Goal: Task Accomplishment & Management: Manage account settings

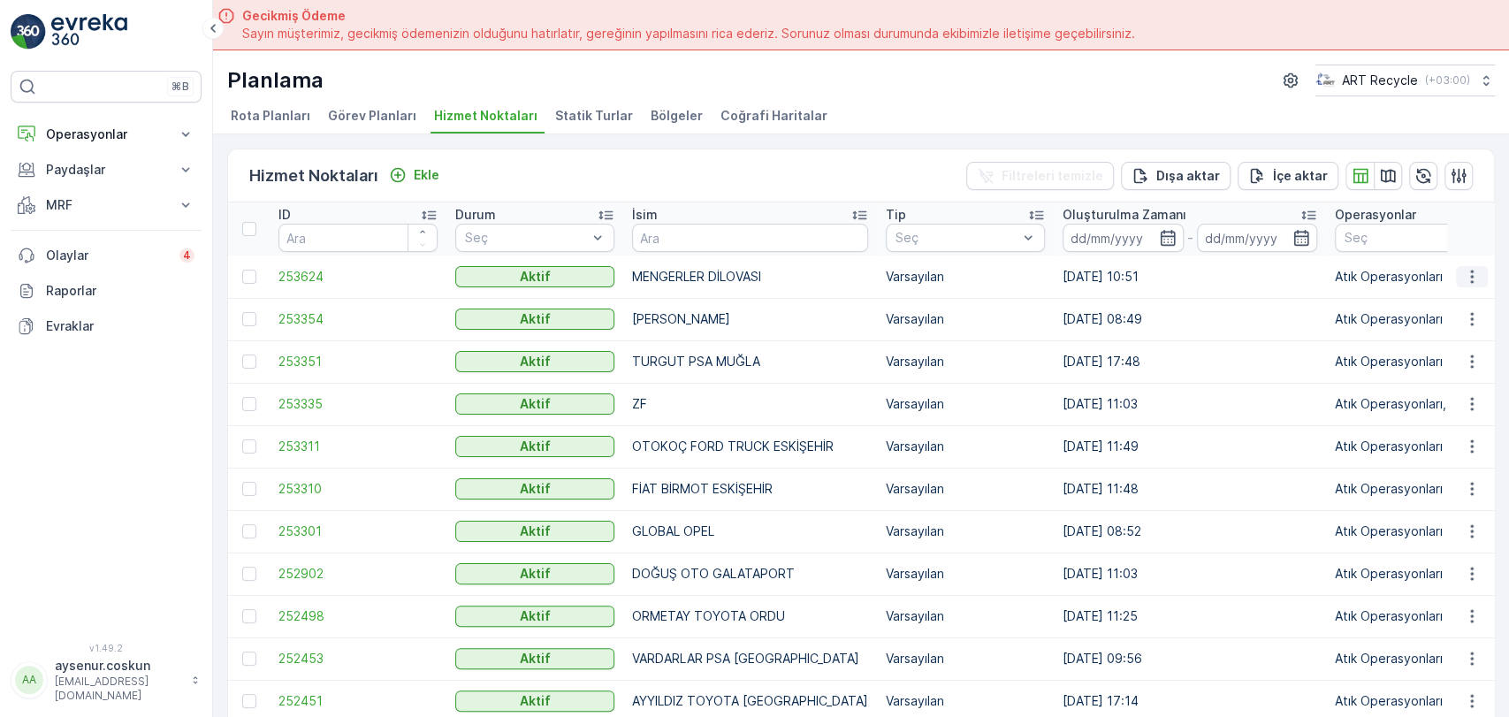
click at [1463, 272] on icon "button" at bounding box center [1472, 277] width 18 height 18
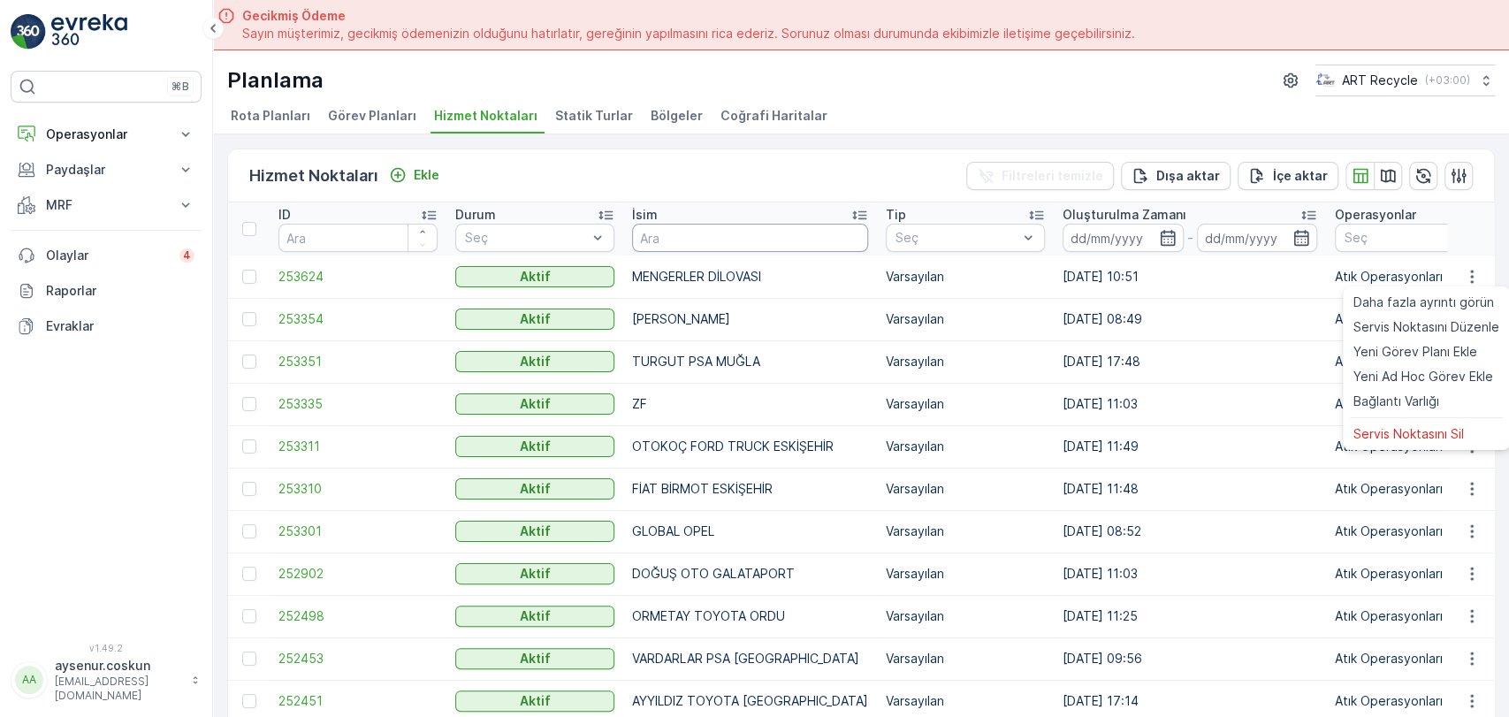
click at [666, 231] on input "text" at bounding box center [750, 238] width 236 height 28
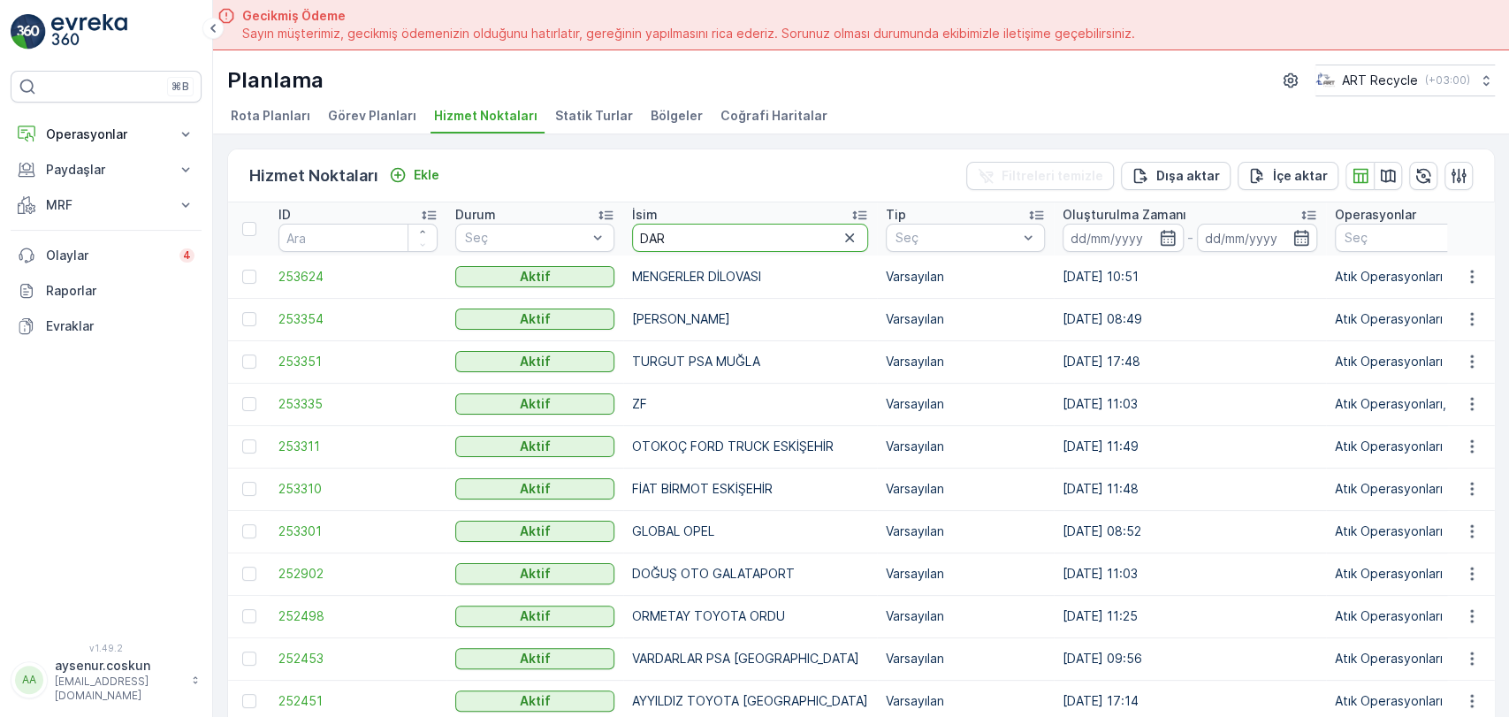
type input "DARE"
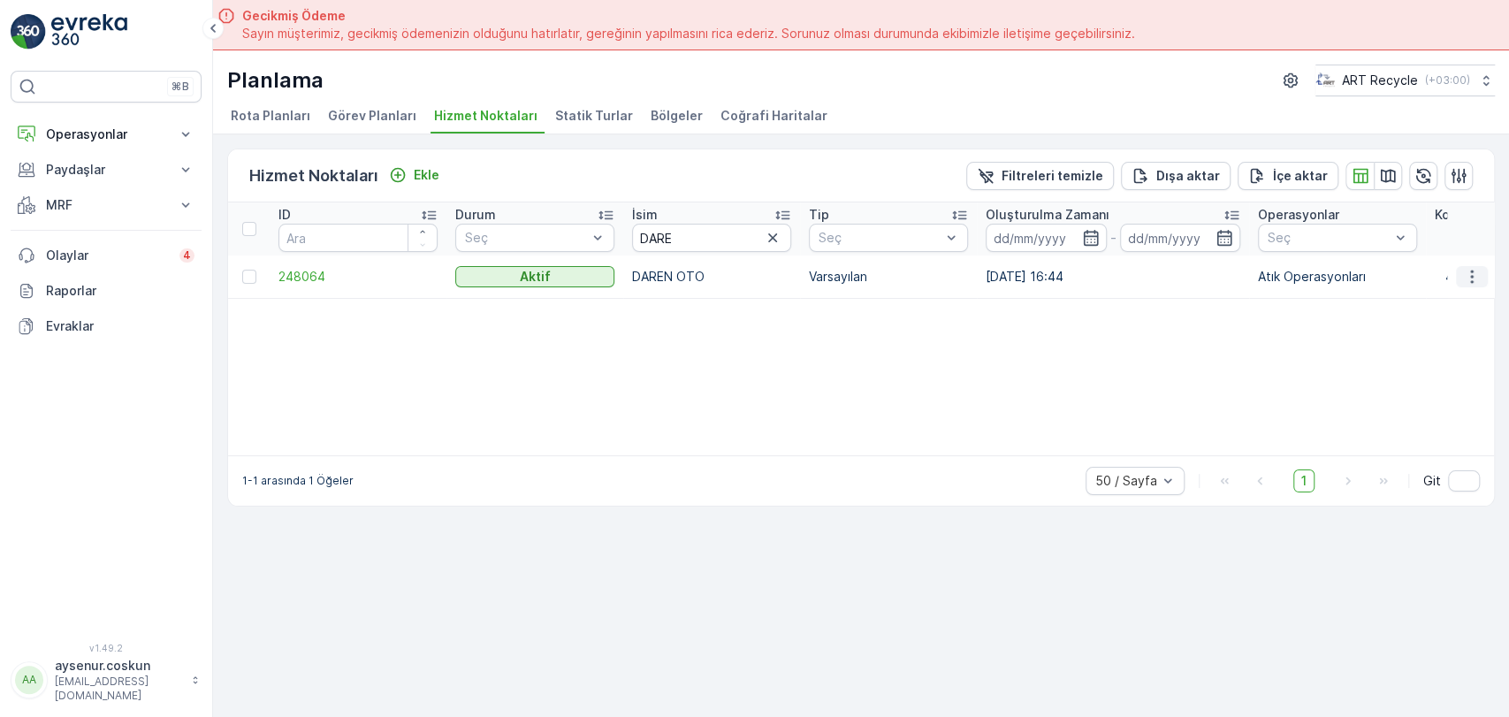
click at [1472, 281] on icon "button" at bounding box center [1471, 276] width 3 height 13
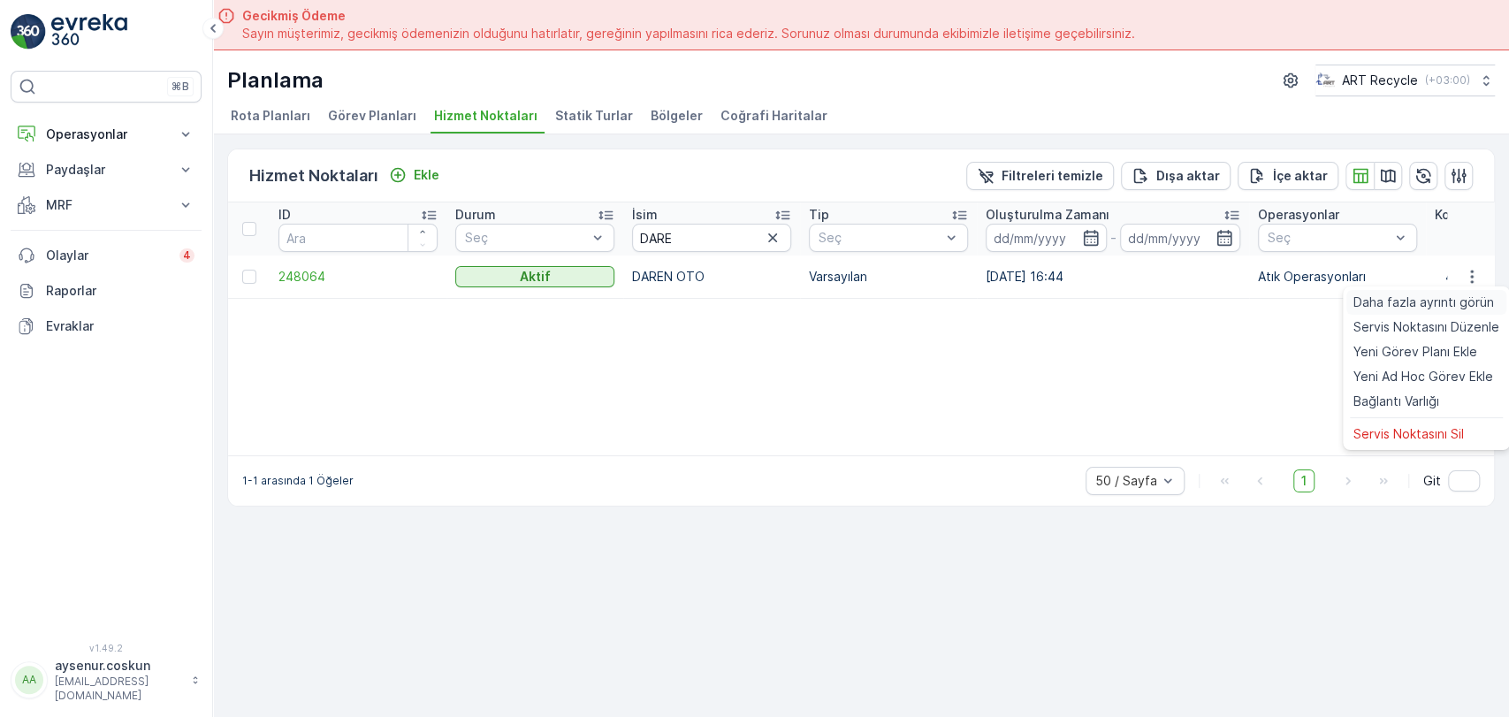
click at [1457, 304] on span "Daha fazla ayrıntı görün" at bounding box center [1424, 303] width 141 height 18
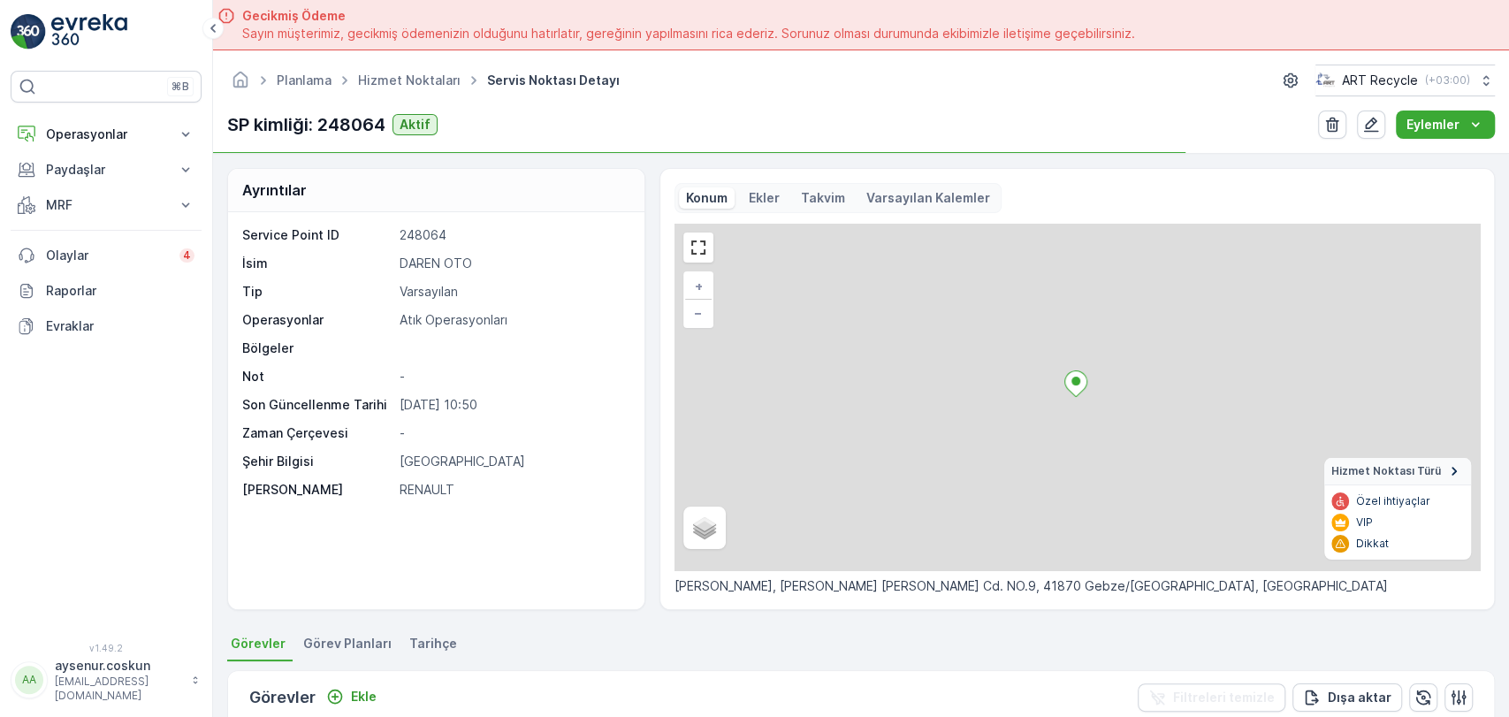
click at [863, 582] on p "[PERSON_NAME], [PERSON_NAME] [PERSON_NAME] Cd. NO.9, 41870 Gebze/[GEOGRAPHIC_DA…" at bounding box center [1078, 586] width 806 height 18
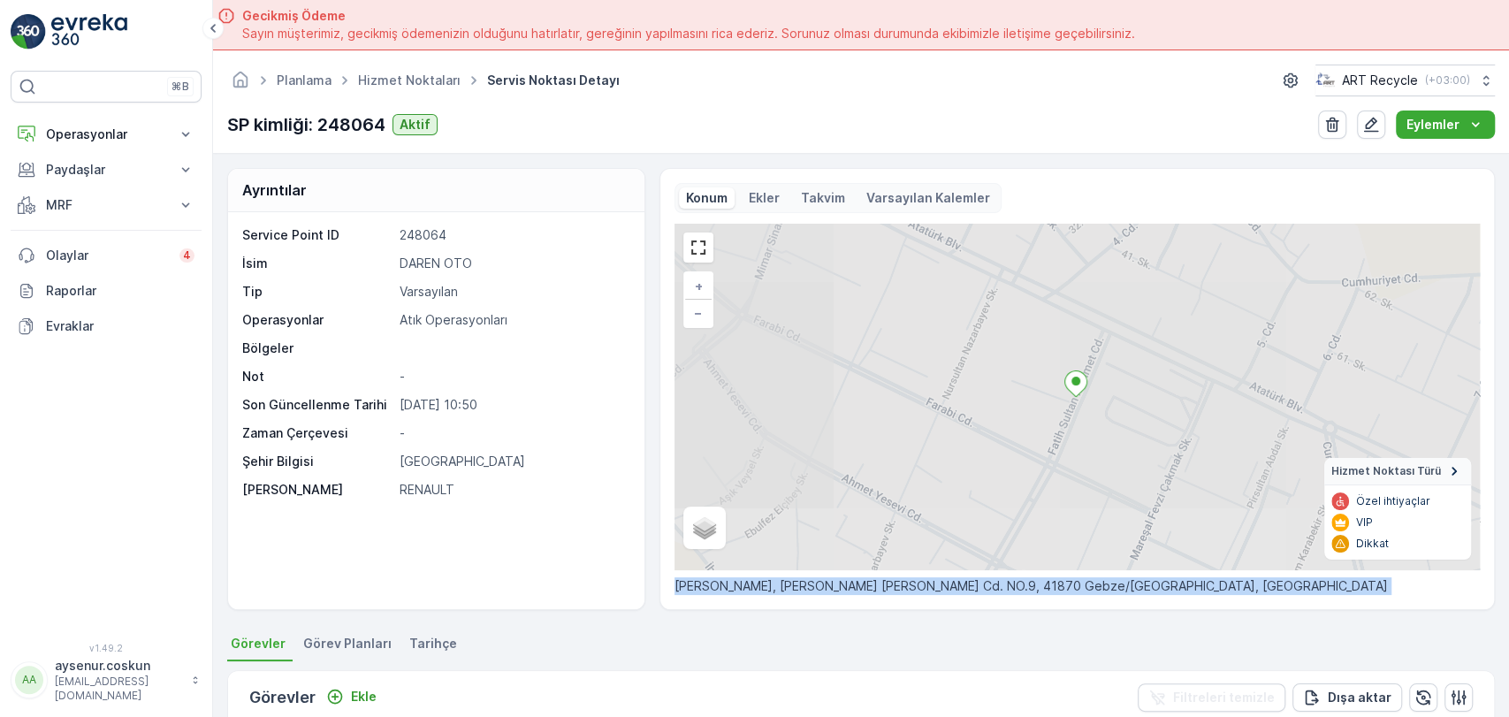
click at [863, 582] on p "[PERSON_NAME], [PERSON_NAME] [PERSON_NAME] Cd. NO.9, 41870 Gebze/[GEOGRAPHIC_DA…" at bounding box center [1078, 586] width 806 height 18
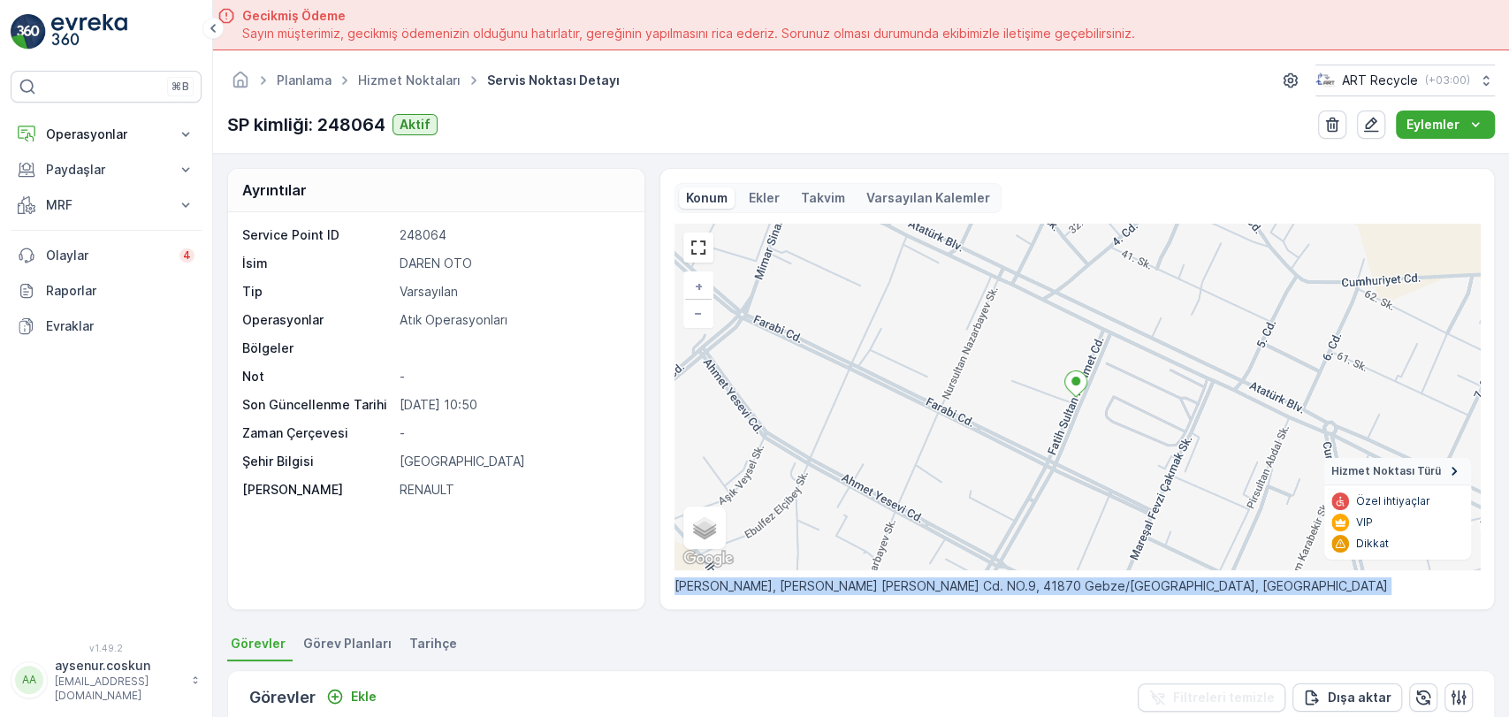
copy p "[PERSON_NAME], [PERSON_NAME] [PERSON_NAME] Cd. NO.9, 41870 Gebze/[GEOGRAPHIC_DA…"
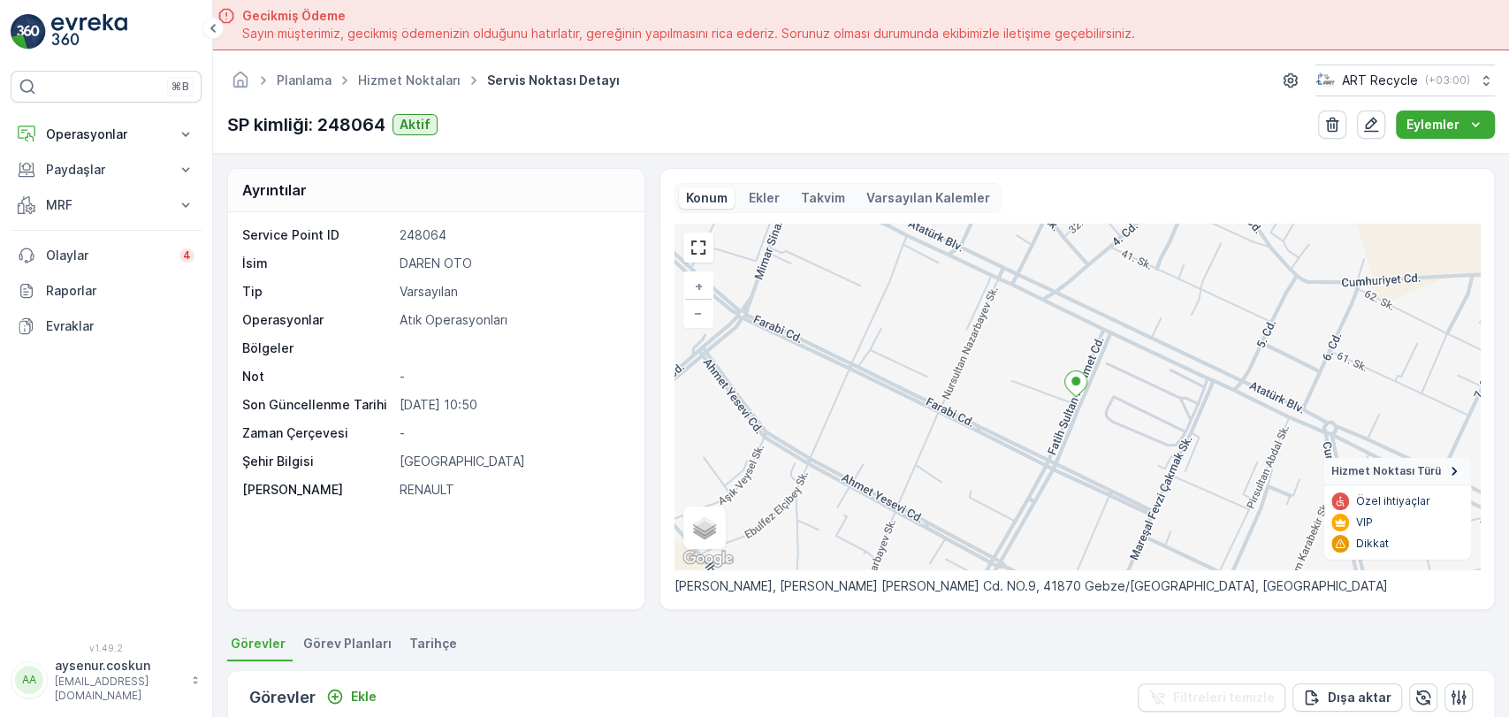
click at [452, 274] on div "Service Point ID 248064 İsim DAREN OTO Tip Varsayılan Operasyonlar Atık Operasy…" at bounding box center [434, 362] width 384 height 272
click at [1452, 125] on p "Eylemler" at bounding box center [1433, 125] width 53 height 18
click at [26, 37] on img at bounding box center [28, 31] width 35 height 35
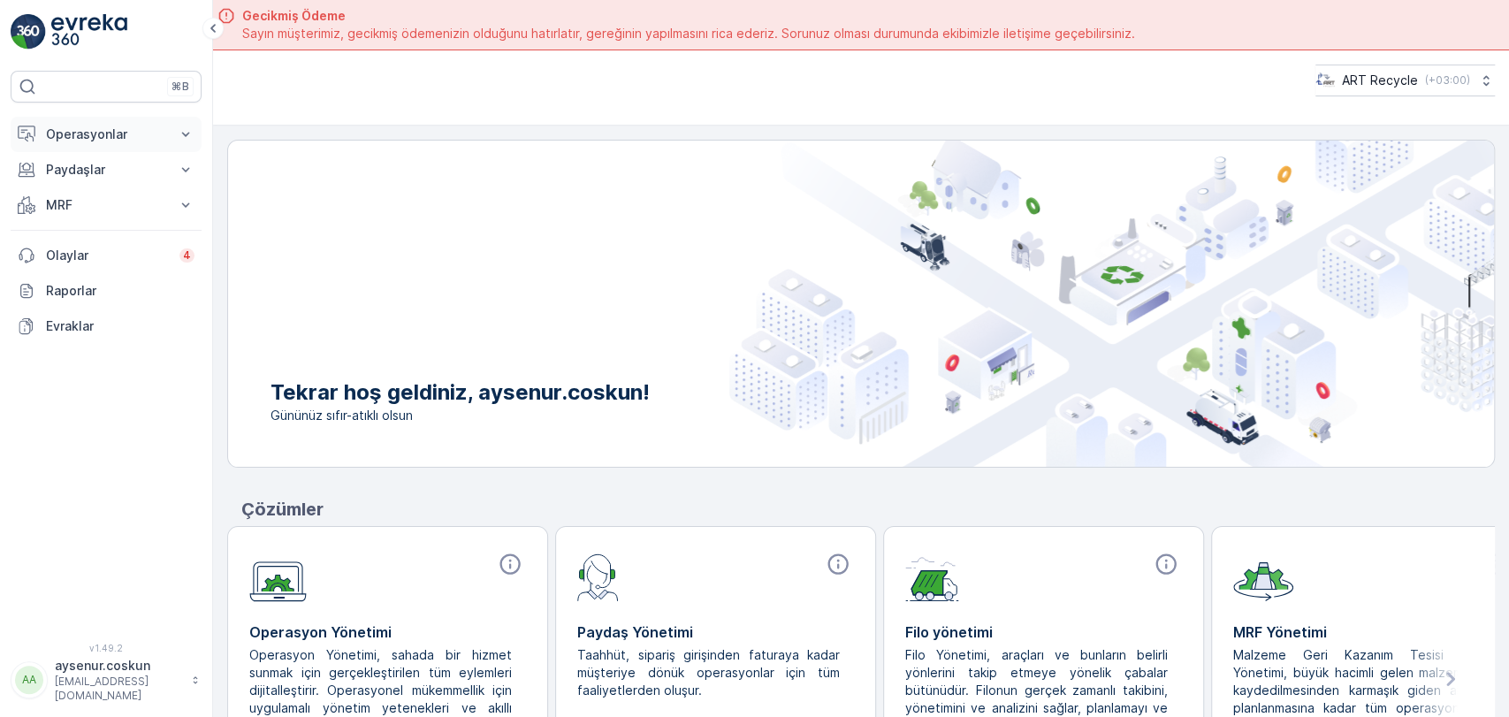
click at [66, 135] on p "Operasyonlar" at bounding box center [106, 135] width 120 height 18
click at [88, 190] on p "Planlama" at bounding box center [70, 189] width 51 height 18
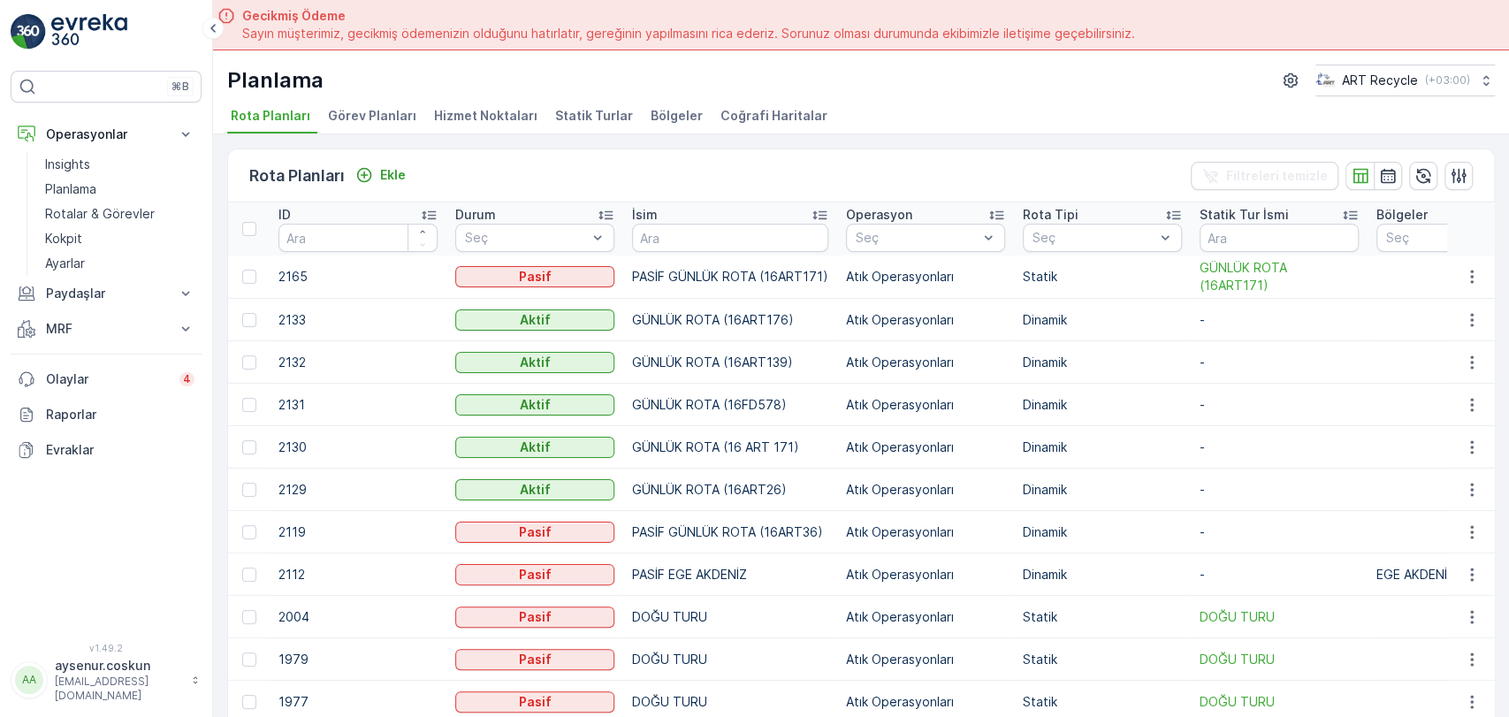
click at [544, 90] on div "Planlama ART Recycle ( +03:00 )" at bounding box center [861, 81] width 1268 height 32
click at [524, 108] on li "Hizmet Noktaları" at bounding box center [488, 118] width 114 height 30
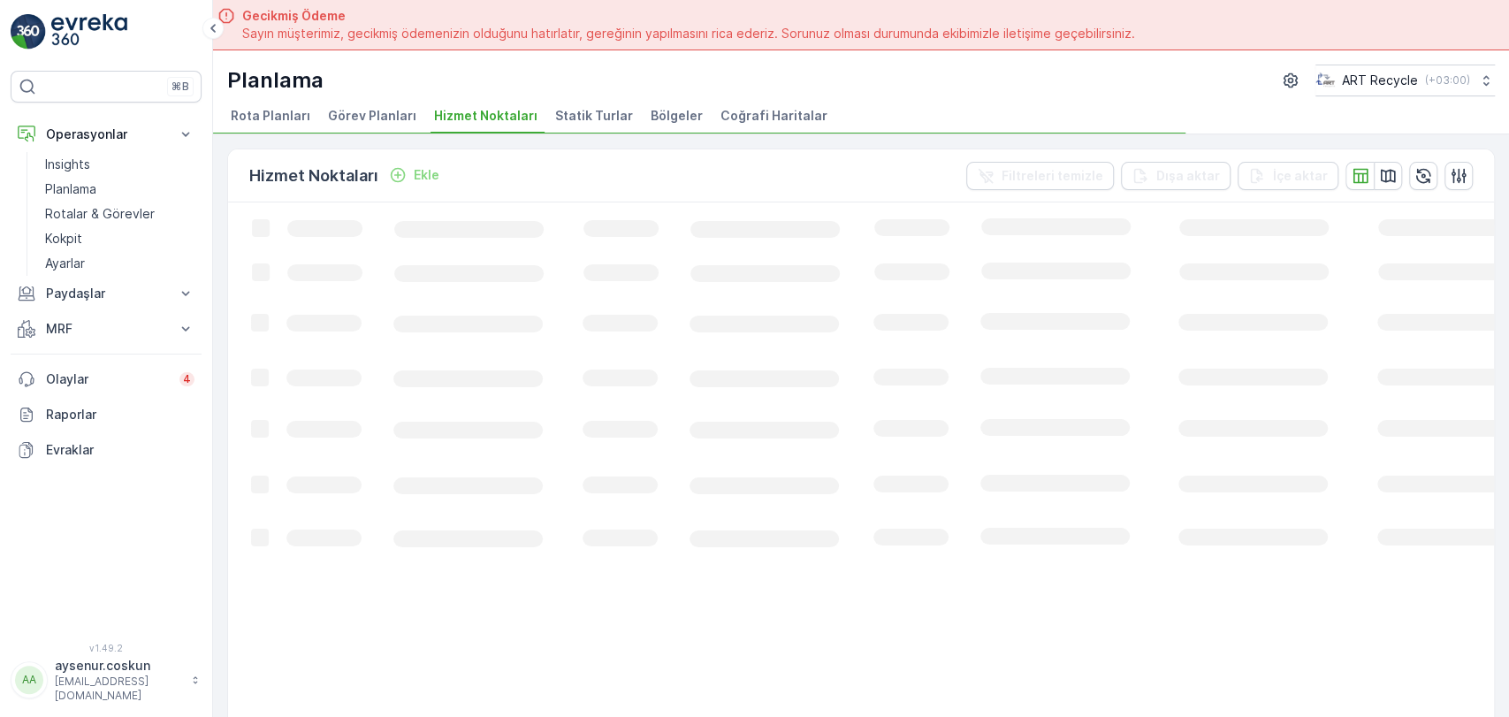
click at [417, 175] on p "Ekle" at bounding box center [427, 175] width 26 height 18
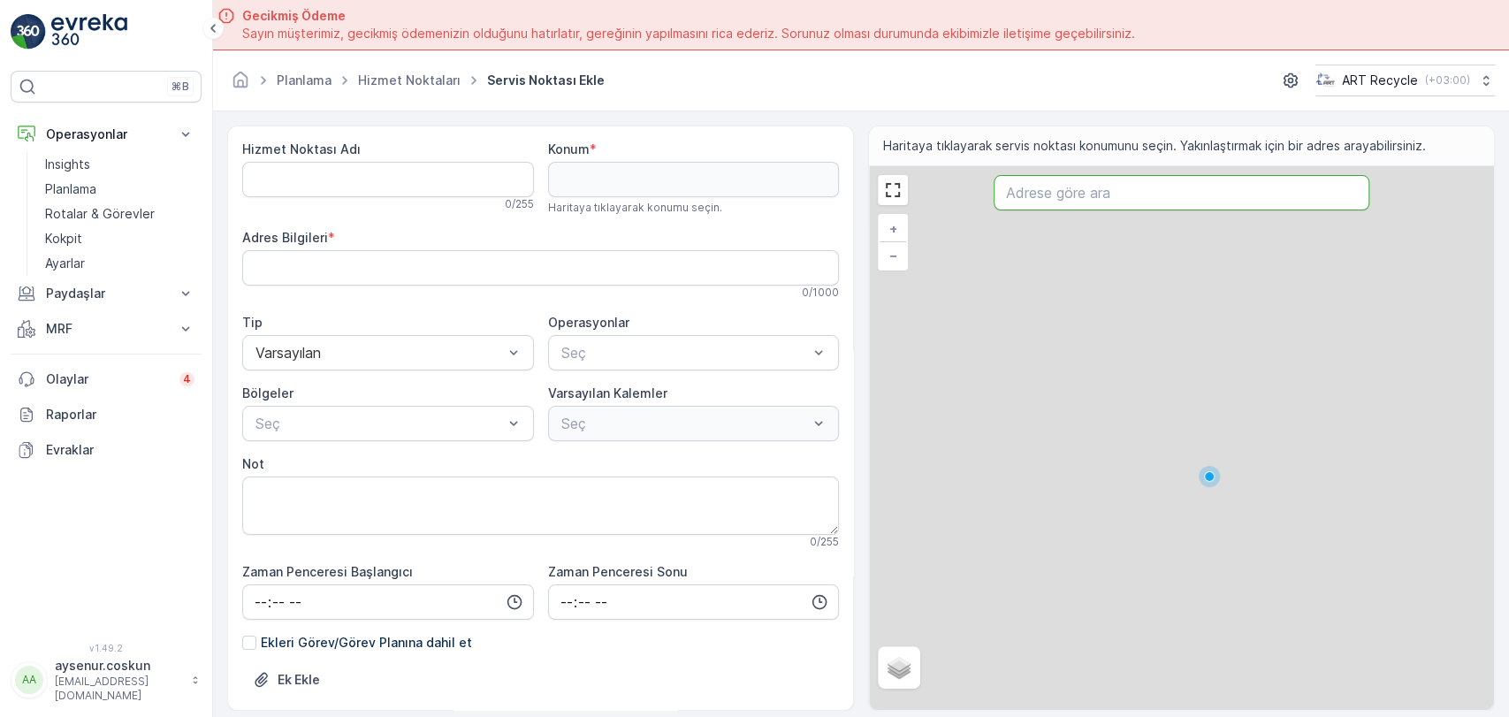
click at [1146, 199] on input "text" at bounding box center [1181, 192] width 375 height 35
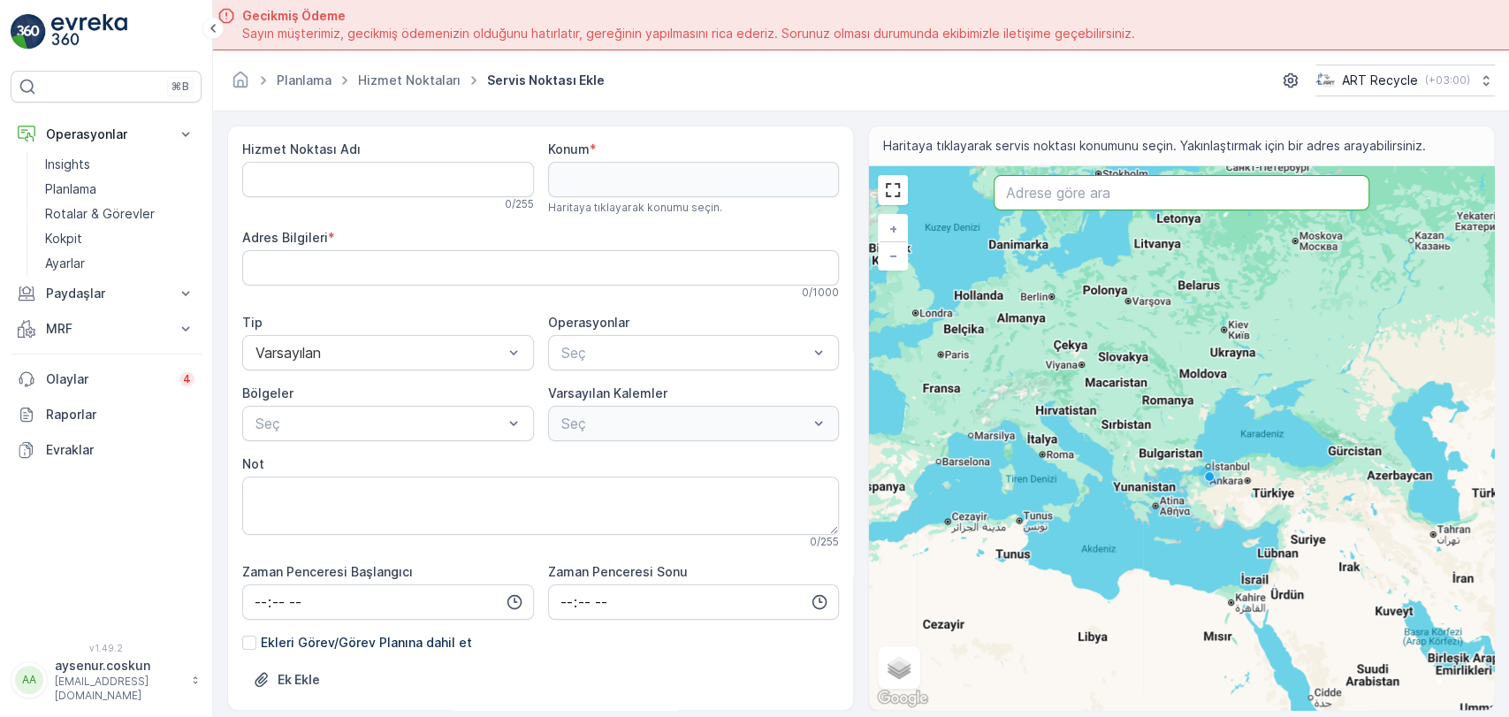
paste input "[PERSON_NAME] - Dacia - Service, [PERSON_NAME], [PERSON_NAME] [PERSON_NAME] Cd.…"
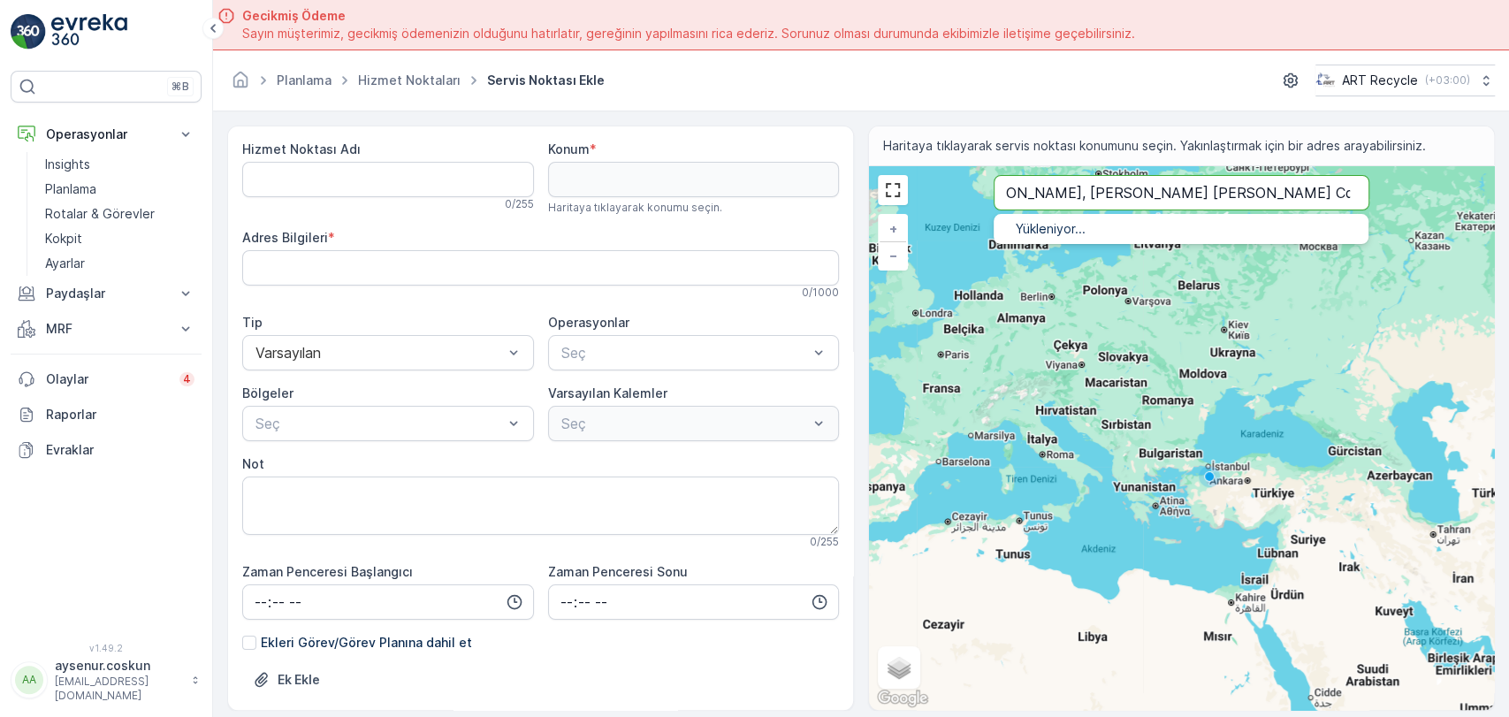
type input "[PERSON_NAME] - Dacia - Service, [PERSON_NAME], [PERSON_NAME] [PERSON_NAME] Cd.…"
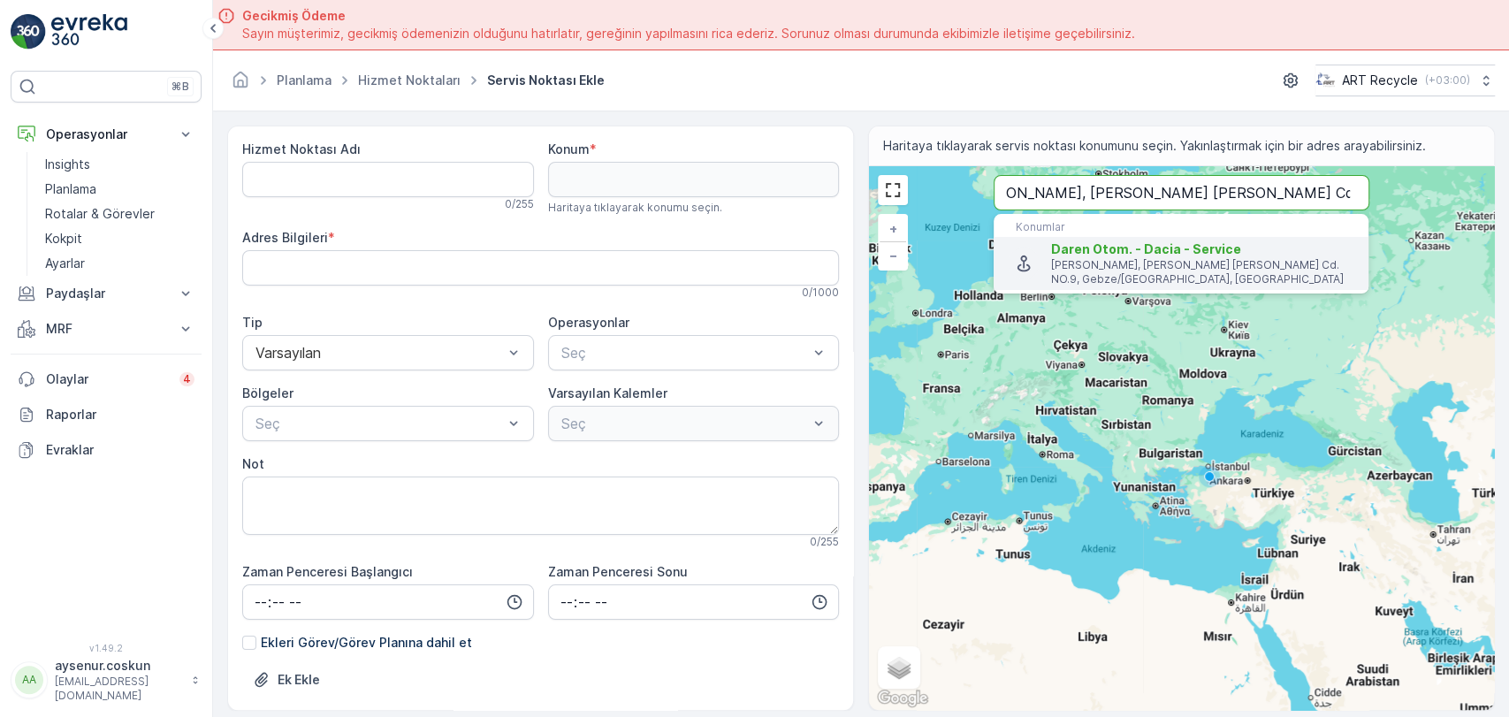
scroll to position [0, 0]
click at [1113, 277] on p "[PERSON_NAME], [PERSON_NAME] [PERSON_NAME] Cd. NO.9, Gebze/[GEOGRAPHIC_DATA], […" at bounding box center [1202, 272] width 303 height 28
type input "40.8018517,29.3678274"
type Bilgileri "[PERSON_NAME], [PERSON_NAME] [PERSON_NAME] Cd. NO.9, 41870 Gebze/[GEOGRAPHIC_DA…"
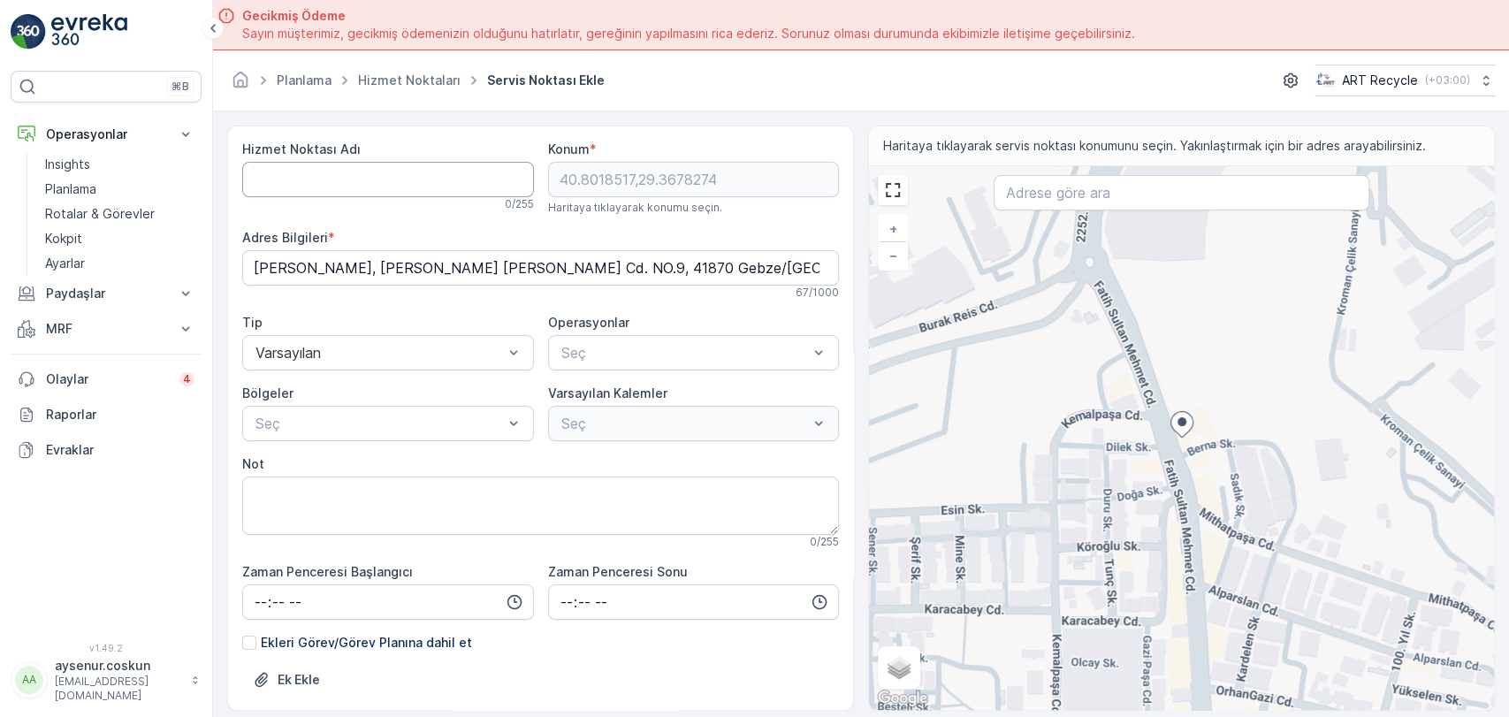
click at [340, 173] on Adı "Hizmet Noktası Adı" at bounding box center [388, 179] width 292 height 35
click at [399, 81] on link "Hizmet Noktaları" at bounding box center [409, 80] width 103 height 15
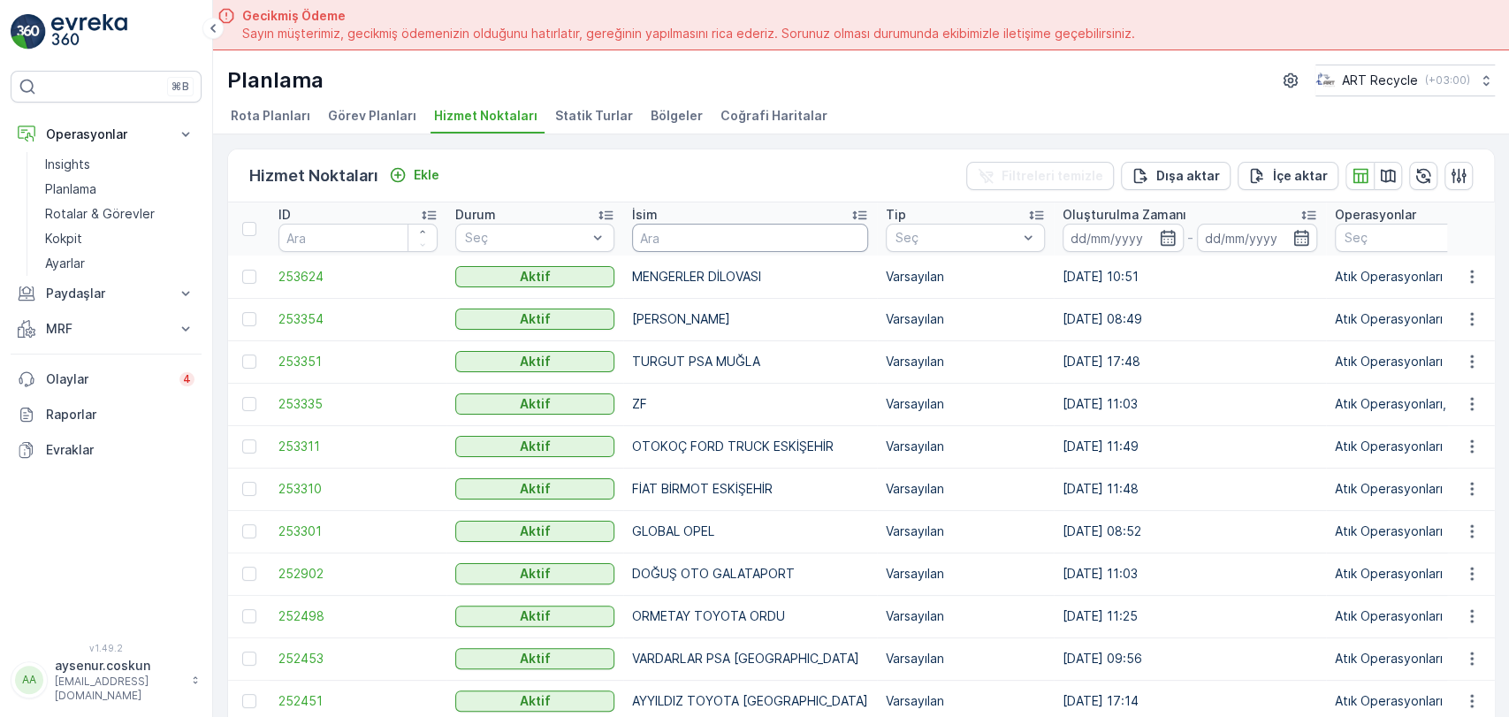
click at [753, 234] on input "text" at bounding box center [750, 238] width 236 height 28
type input "DARE"
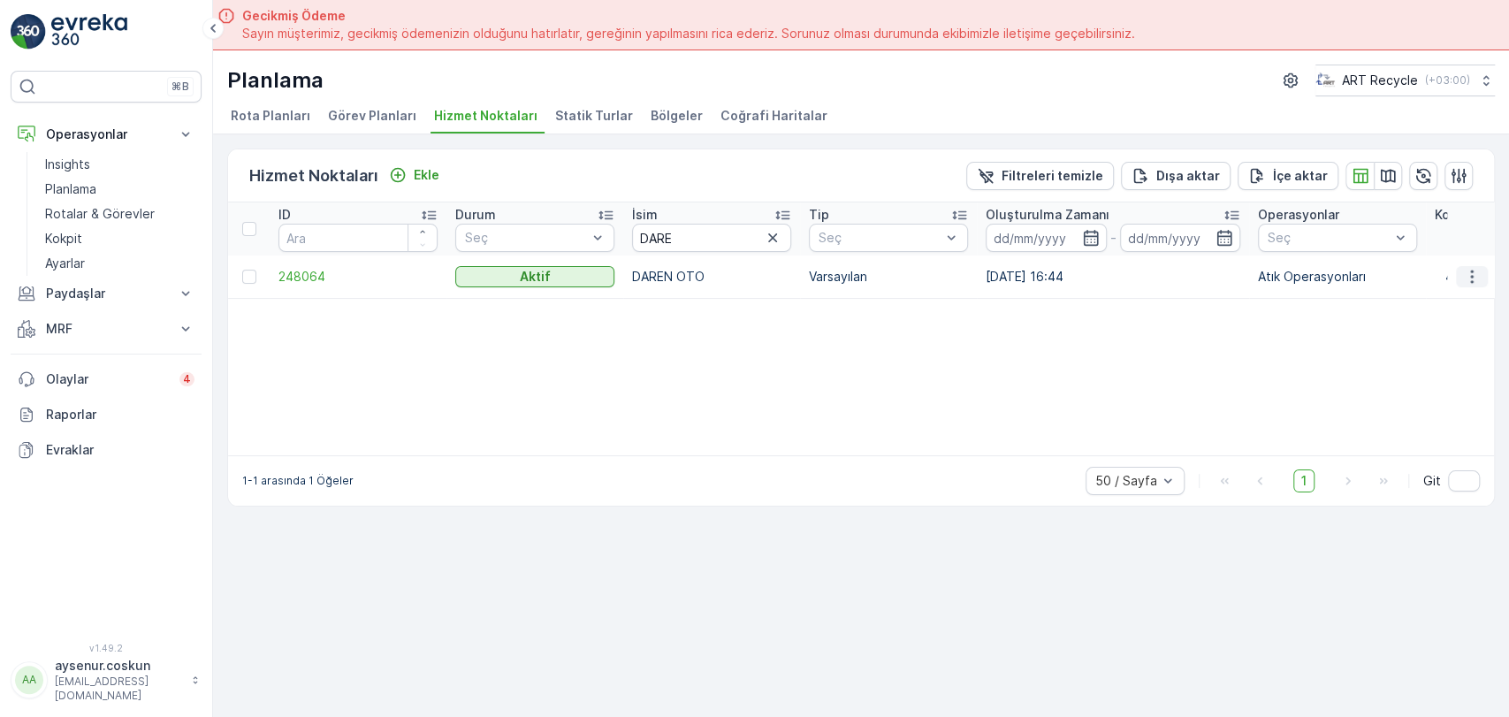
click at [1468, 276] on icon "button" at bounding box center [1472, 277] width 18 height 18
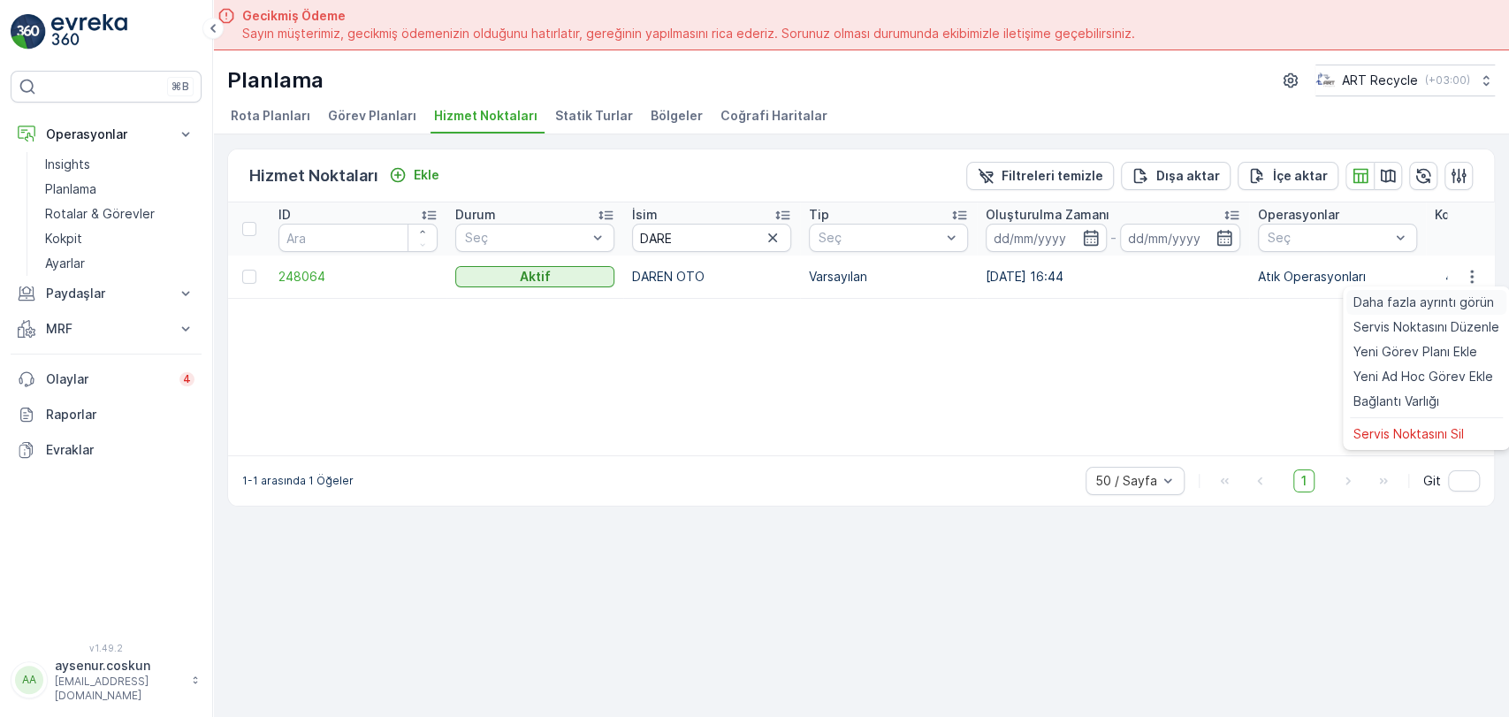
click at [1447, 298] on span "Daha fazla ayrıntı görün" at bounding box center [1424, 303] width 141 height 18
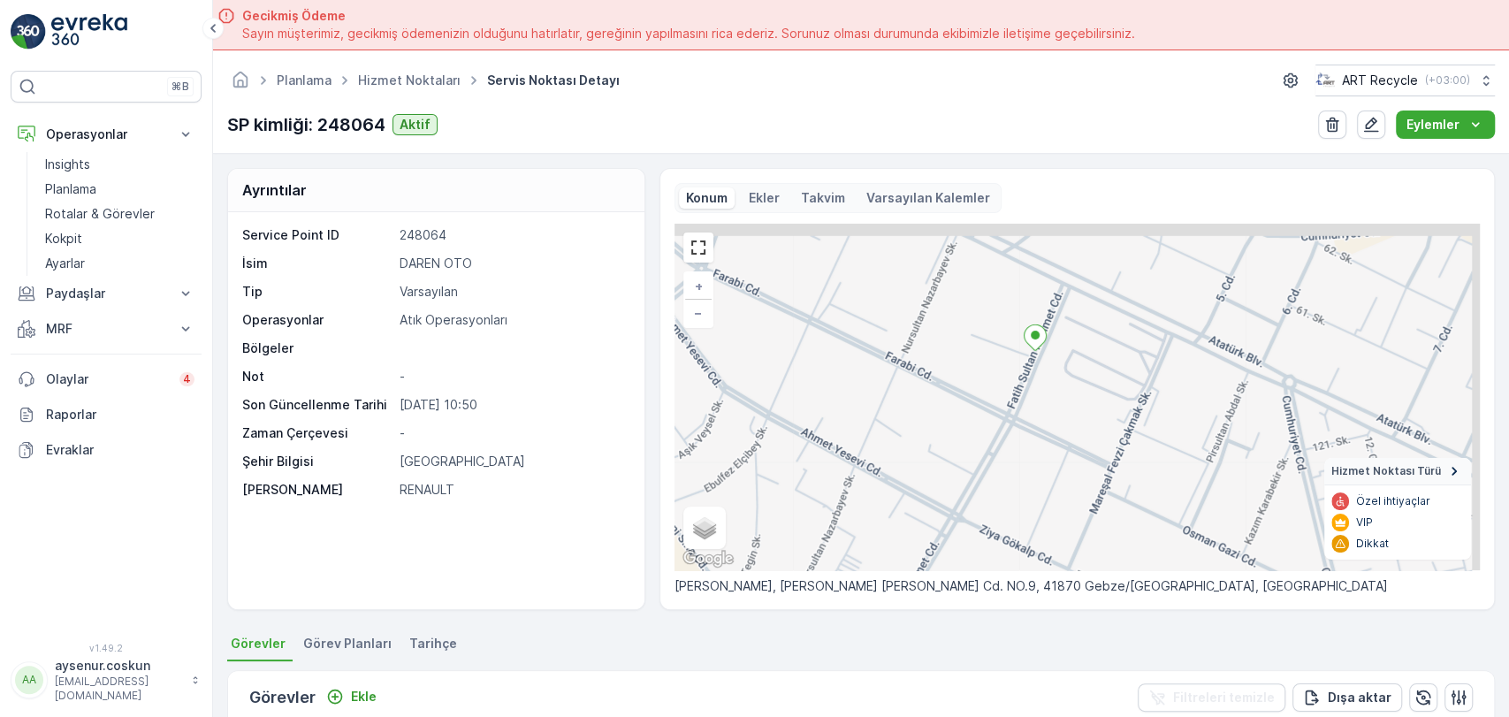
drag, startPoint x: 966, startPoint y: 309, endPoint x: 952, endPoint y: 416, distance: 108.8
click at [946, 443] on div "+ − Uydu Yol haritası Arazi Karışık Leaflet Klavye kısayolları Harita Verileri …" at bounding box center [1078, 397] width 806 height 347
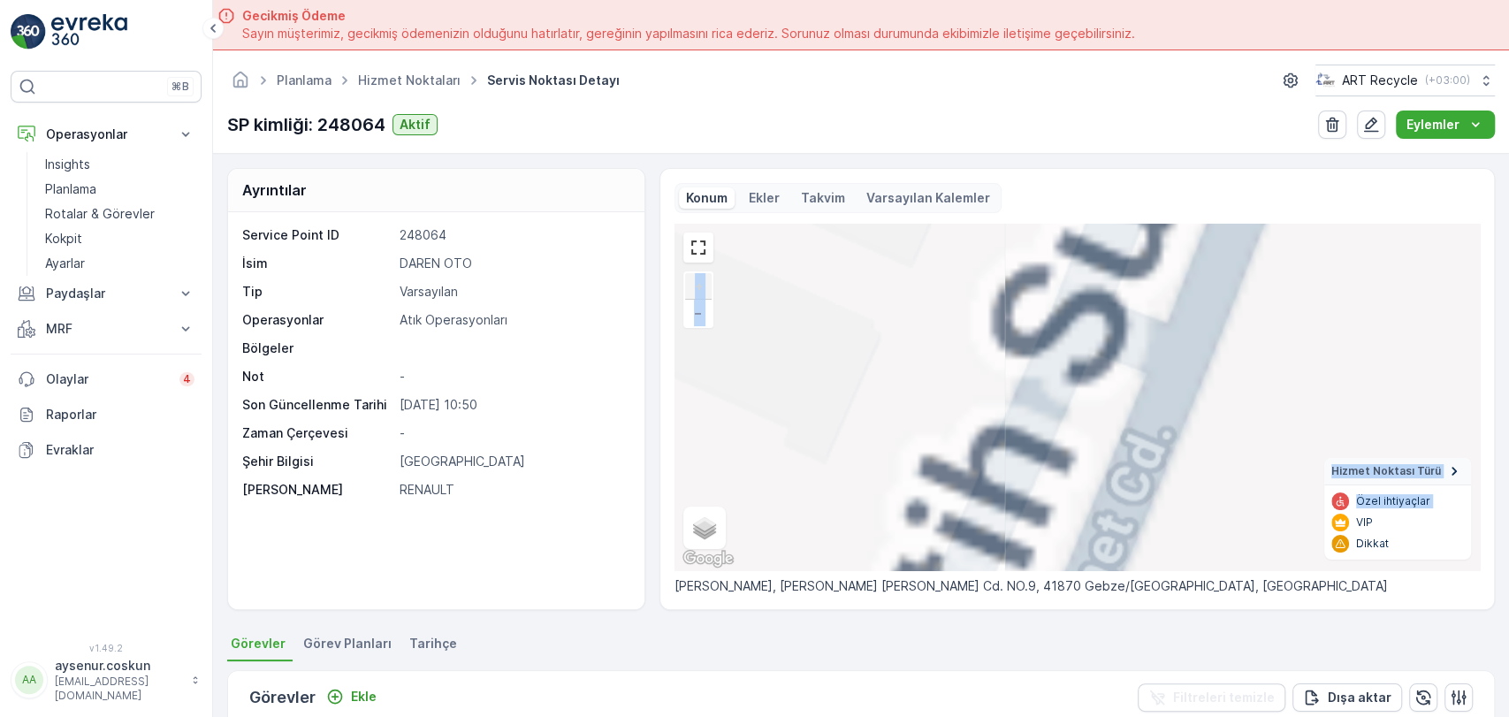
drag, startPoint x: 1073, startPoint y: 267, endPoint x: 1054, endPoint y: 525, distance: 258.9
click at [1054, 525] on div "+ − Uydu Yol haritası Arazi Karışık Leaflet Klavye kısayolları Harita Verileri …" at bounding box center [1078, 397] width 806 height 347
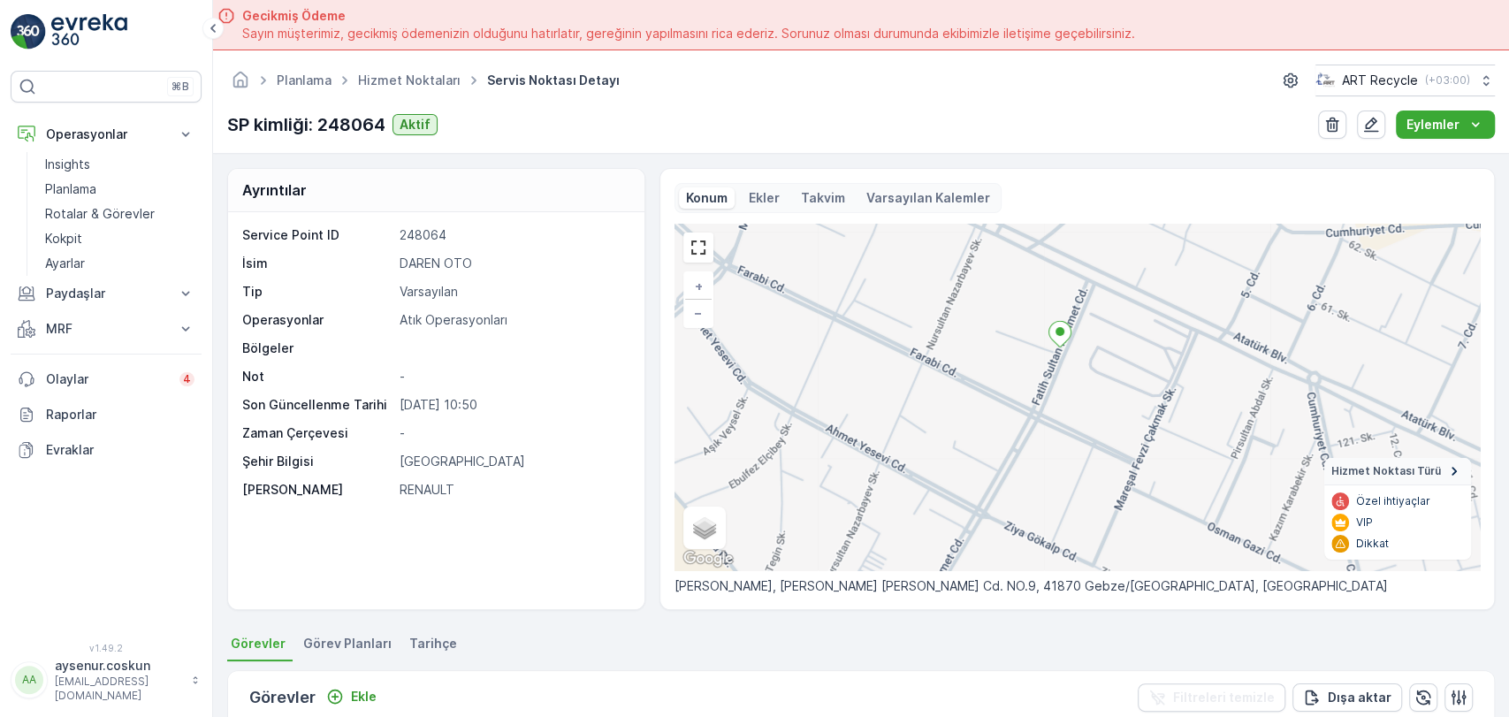
drag, startPoint x: 91, startPoint y: 11, endPoint x: 99, endPoint y: 22, distance: 14.0
click at [92, 11] on div "⌘B Operasyonlar Insights Planlama Rotalar & Görevler Kokpit Ayarlar Paydaşlar R…" at bounding box center [106, 358] width 213 height 717
click at [101, 23] on img at bounding box center [89, 31] width 76 height 35
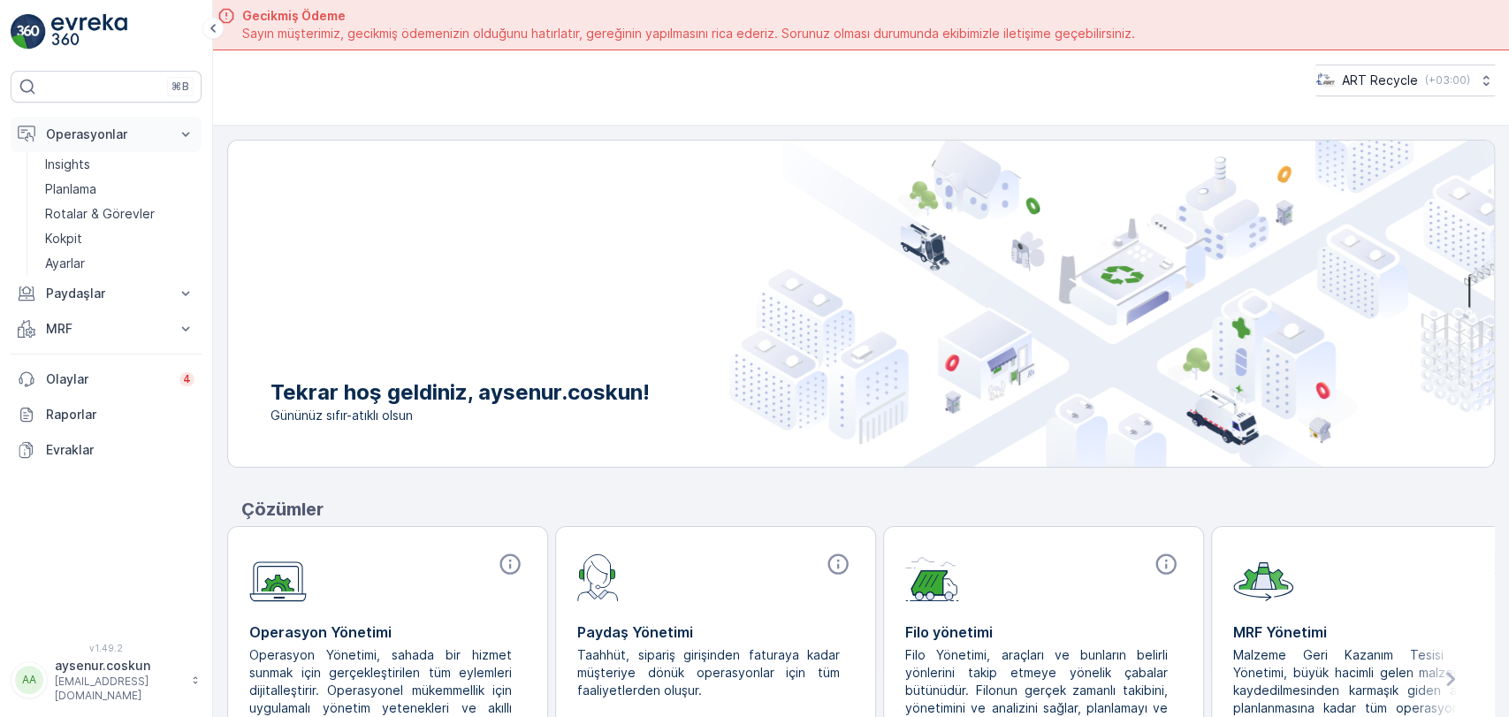
click at [107, 135] on p "Operasyonlar" at bounding box center [106, 135] width 120 height 18
click at [109, 132] on p "Operasyonlar" at bounding box center [106, 135] width 120 height 18
click at [147, 217] on p "Rotalar & Görevler" at bounding box center [100, 214] width 110 height 18
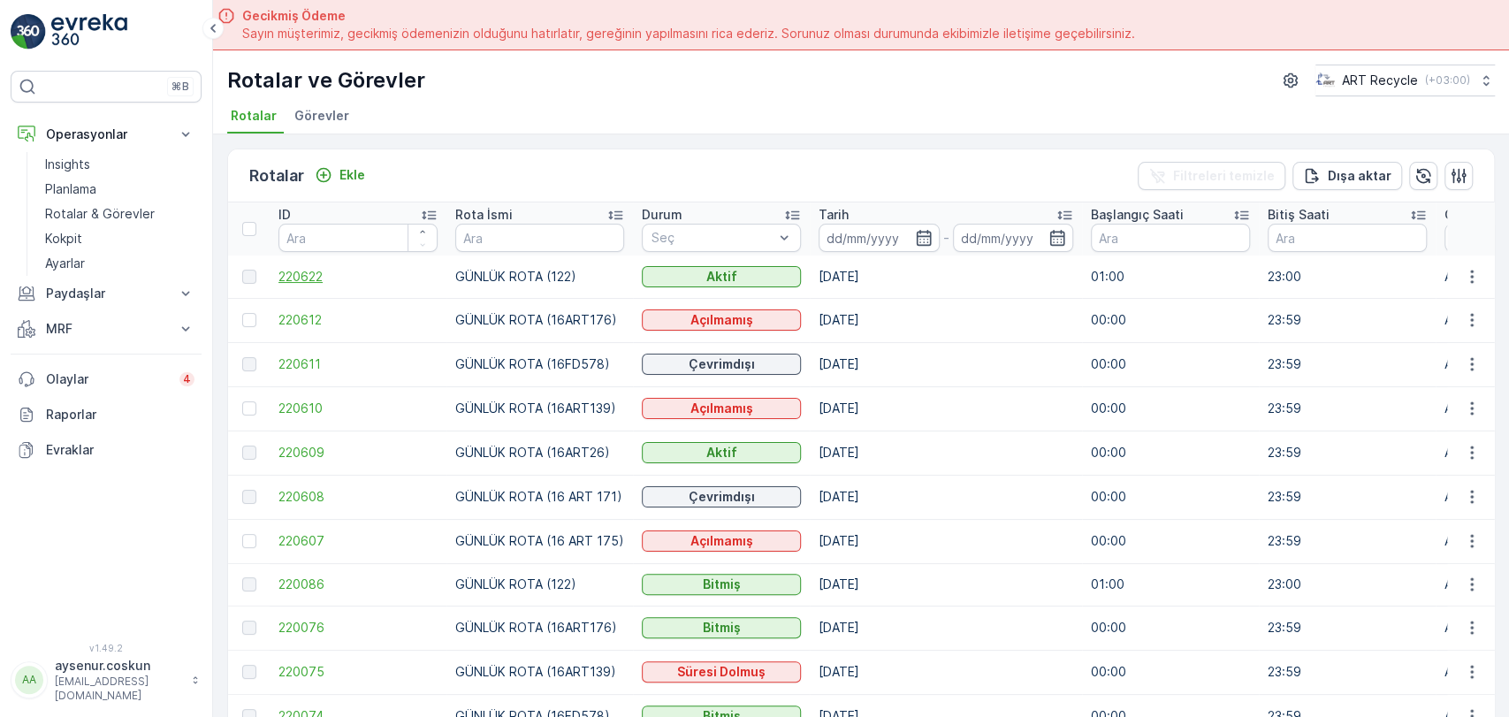
click at [304, 283] on span "220622" at bounding box center [358, 277] width 159 height 18
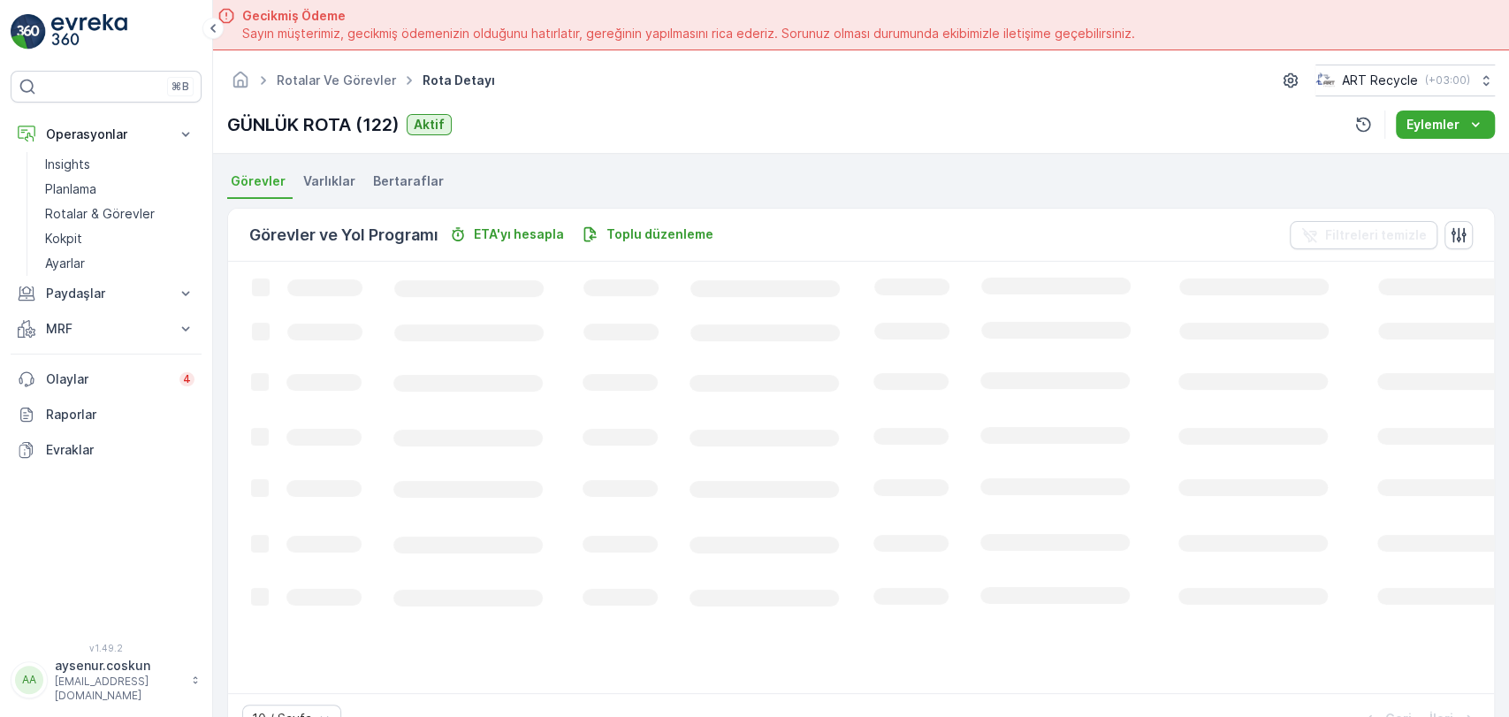
scroll to position [374, 0]
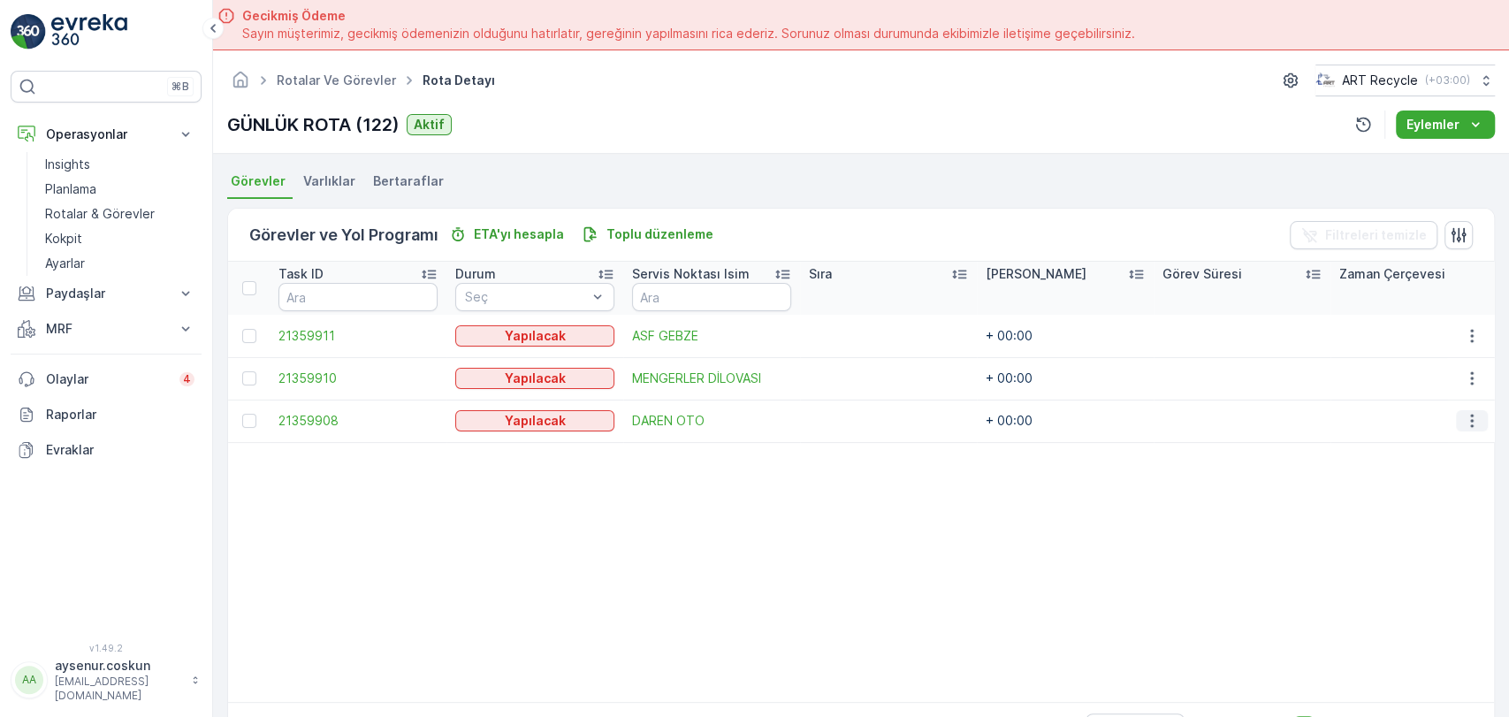
click at [1471, 419] on icon "button" at bounding box center [1472, 421] width 18 height 18
click at [1465, 516] on div "Rotadan kaldır" at bounding box center [1431, 520] width 155 height 25
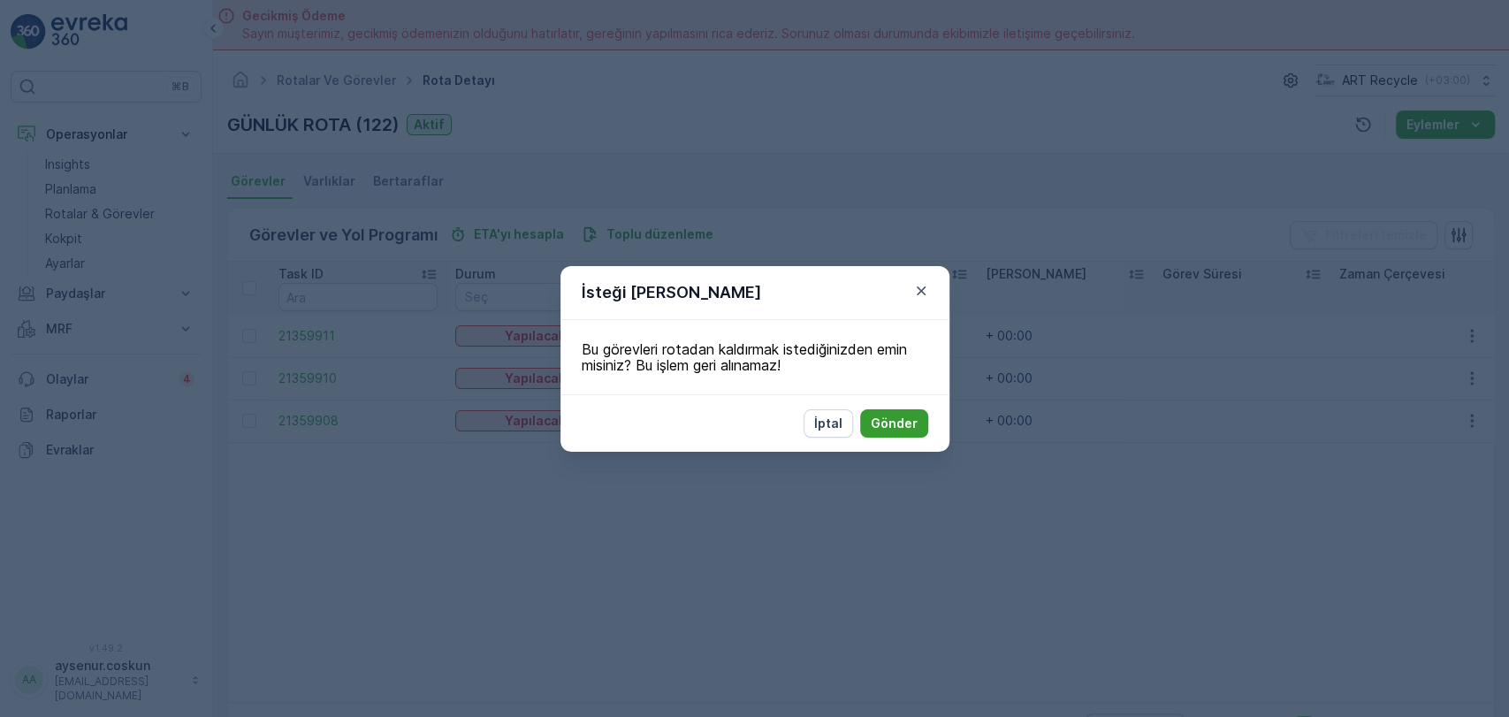
click at [906, 425] on p "Gönder" at bounding box center [894, 424] width 47 height 18
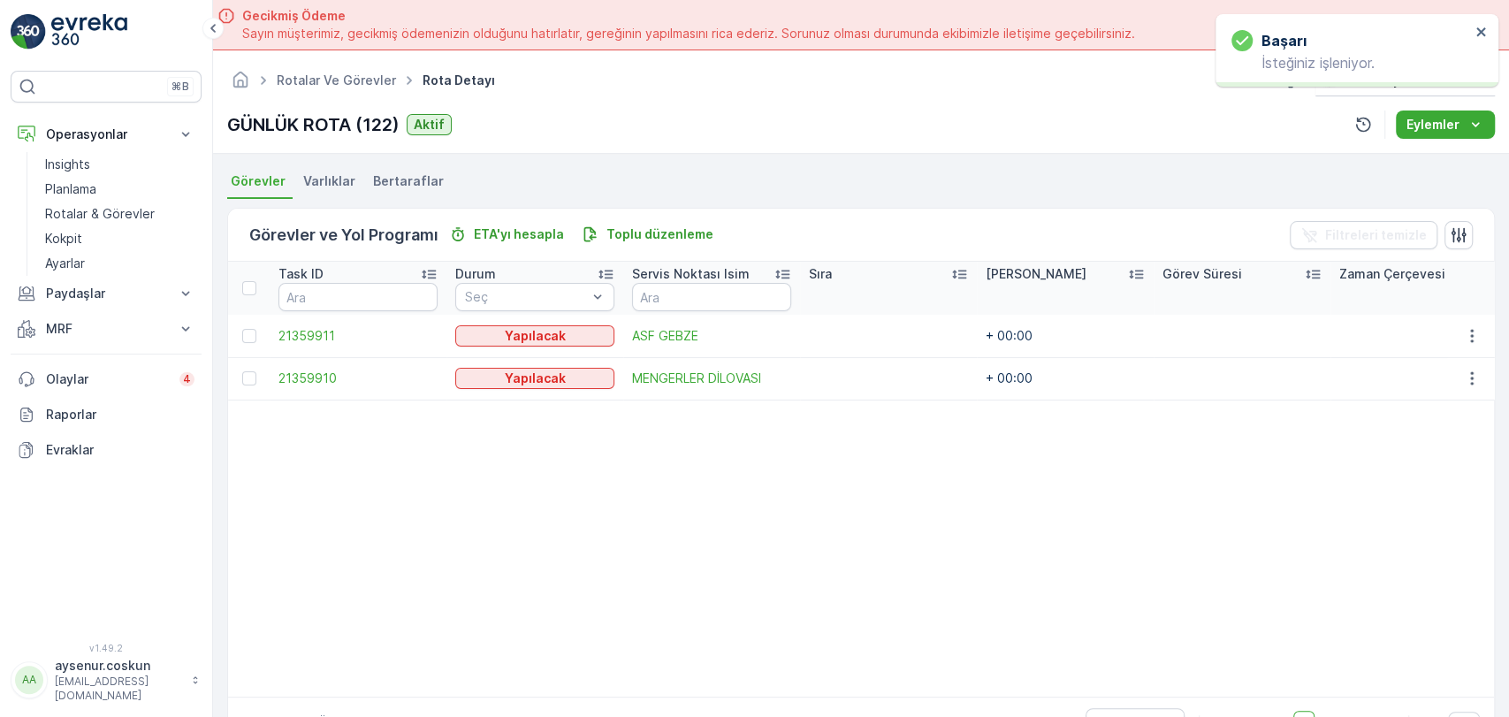
click at [873, 498] on table "Task ID Durum Seç Servis Noktası Isim Sıra Tahmini Süre Görev Süresi Zaman Çerç…" at bounding box center [891, 479] width 1327 height 435
click at [1485, 34] on icon "close" at bounding box center [1481, 31] width 9 height 9
click at [134, 36] on link at bounding box center [106, 31] width 191 height 35
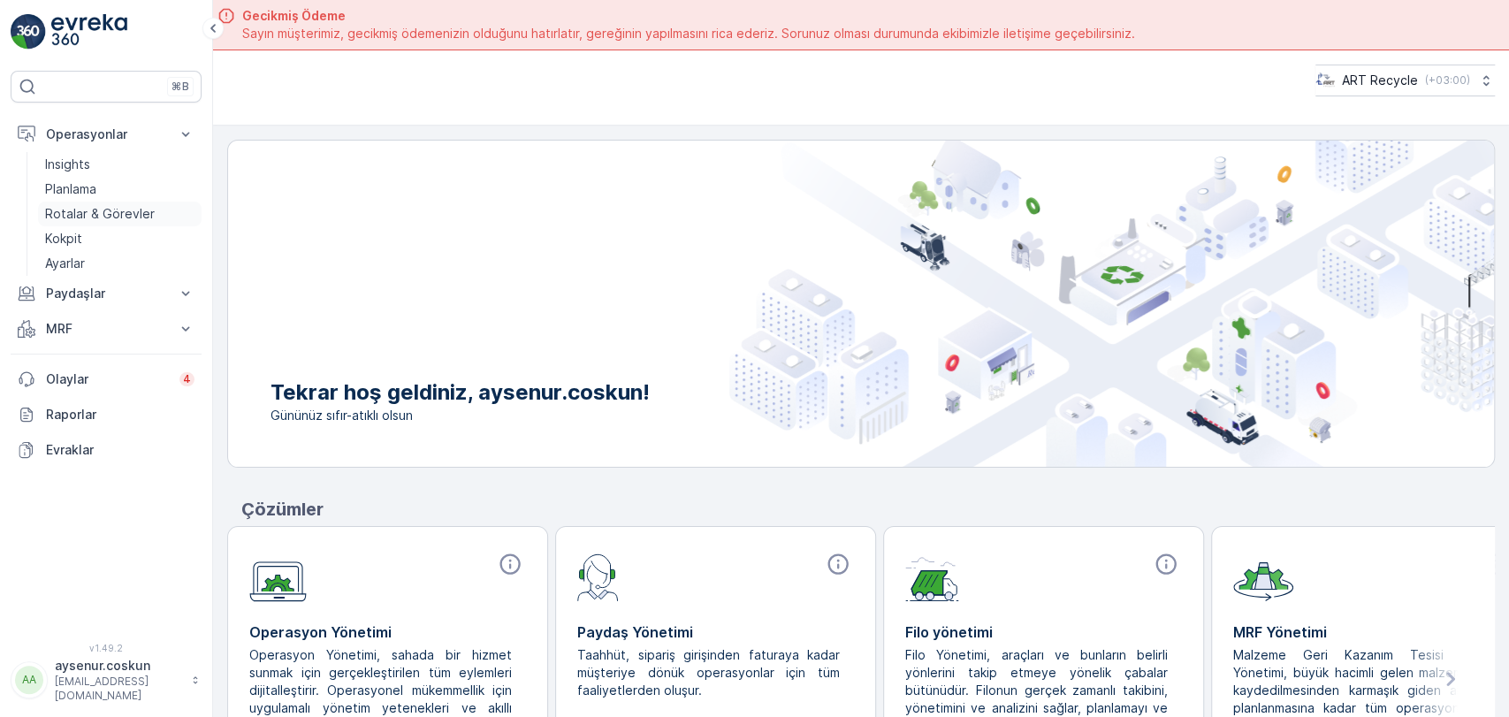
click at [118, 214] on p "Rotalar & Görevler" at bounding box center [100, 214] width 110 height 18
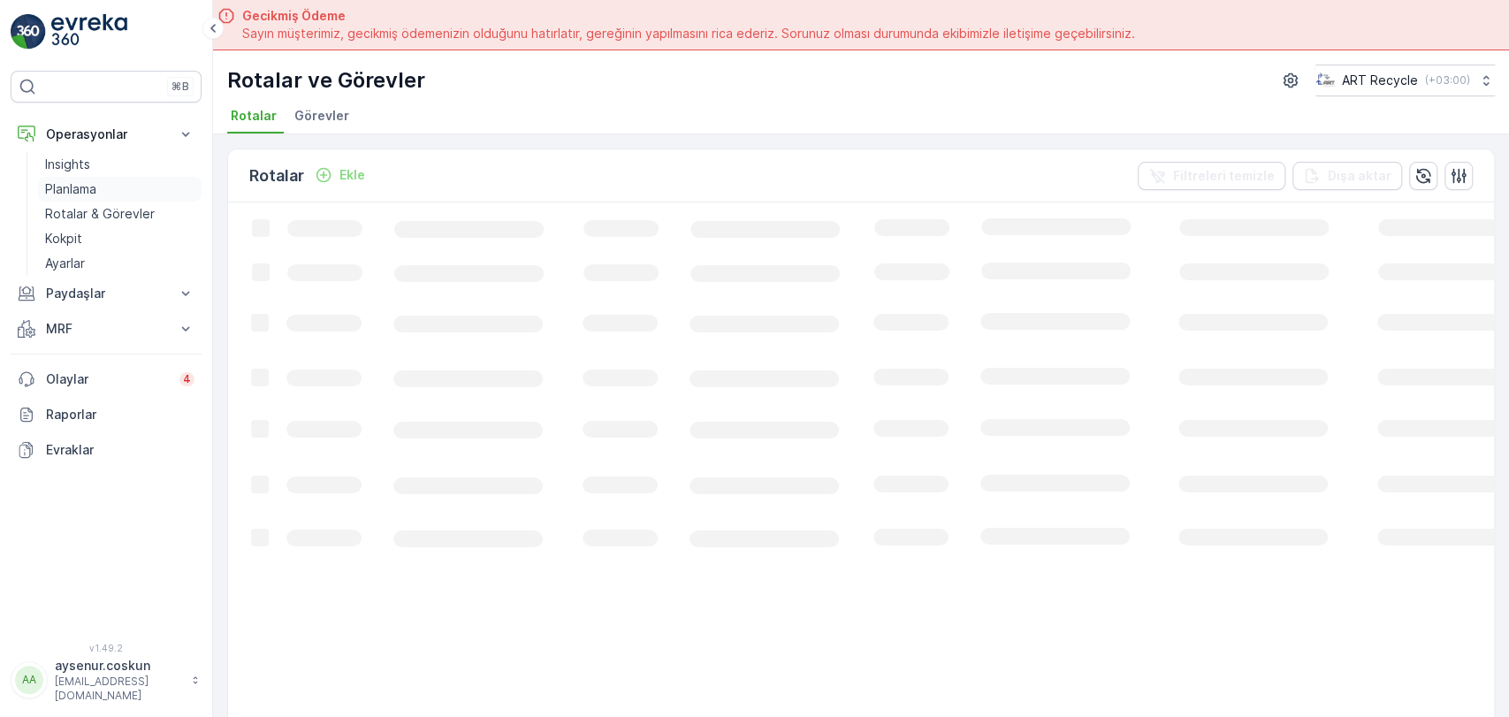
click at [120, 193] on link "Planlama" at bounding box center [120, 189] width 164 height 25
